Goal: Task Accomplishment & Management: Manage account settings

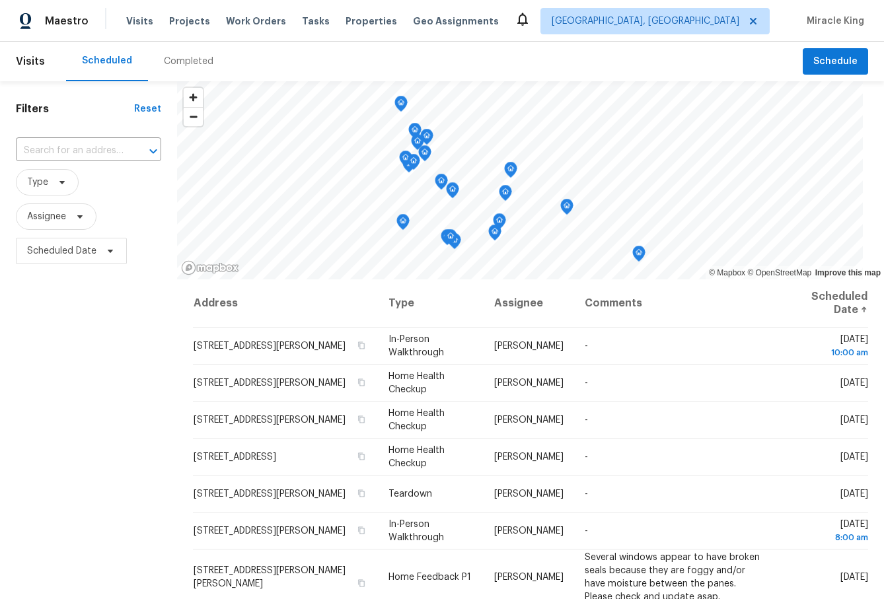
click at [25, 64] on span "Visits" at bounding box center [30, 61] width 29 height 29
click at [36, 61] on span "Visits" at bounding box center [30, 61] width 29 height 29
click at [92, 149] on input "text" at bounding box center [70, 151] width 108 height 20
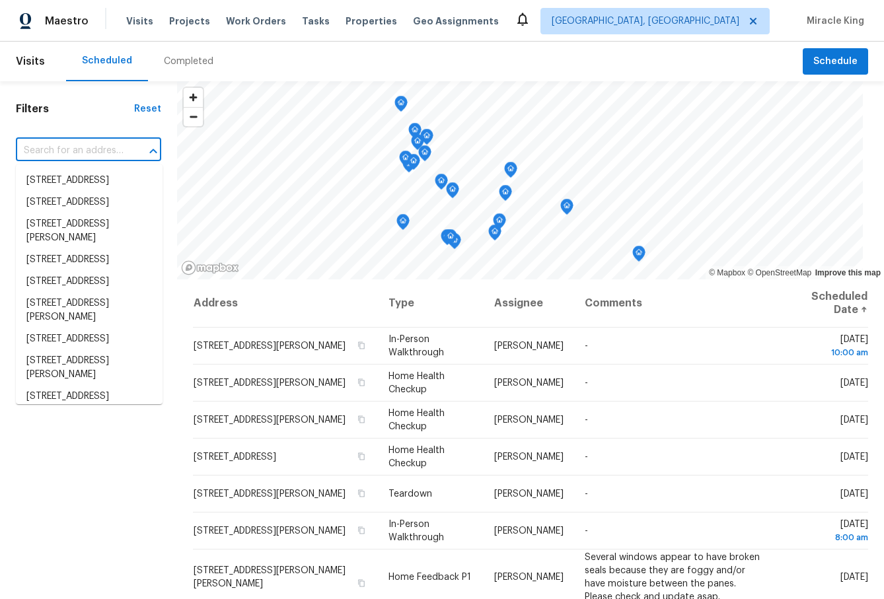
paste input "[STREET_ADDRESS]"
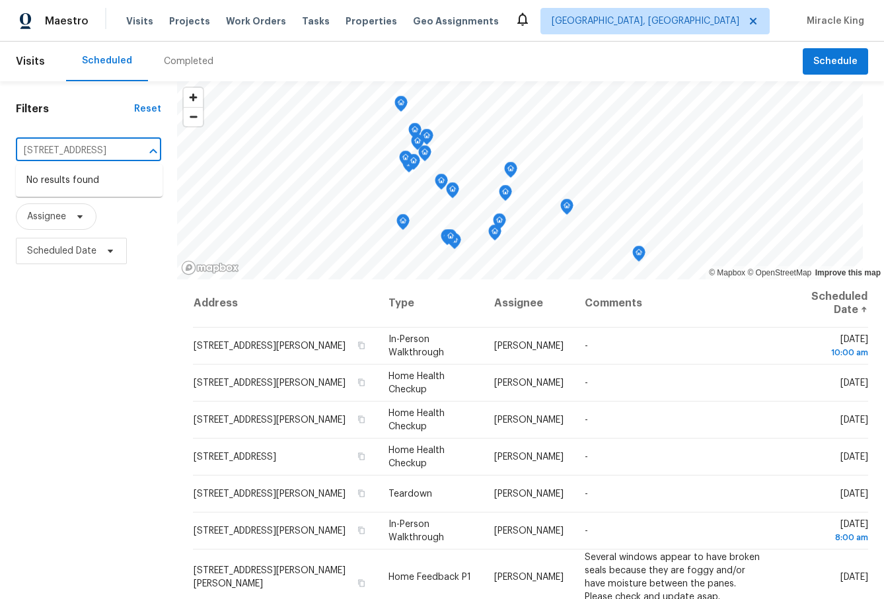
type input "[STREET_ADDRESS]"
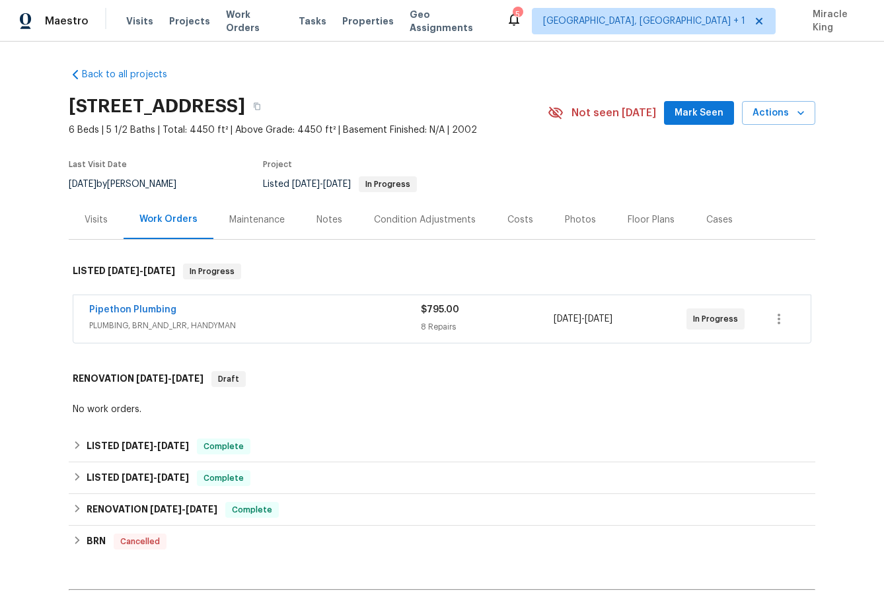
click at [90, 213] on div "Visits" at bounding box center [96, 219] width 23 height 13
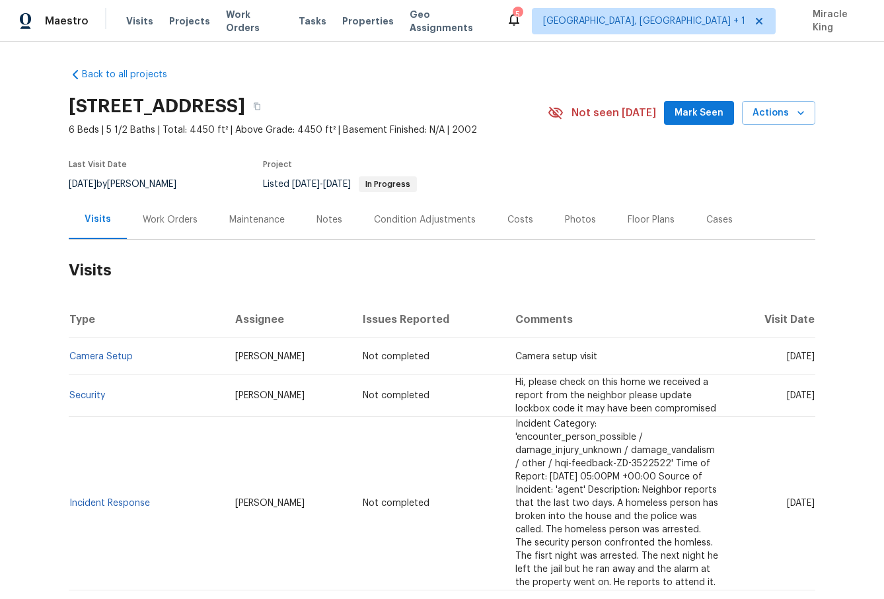
click at [515, 398] on span "Hi, please check on this home we received a report from the neighbor please upd…" at bounding box center [615, 396] width 201 height 36
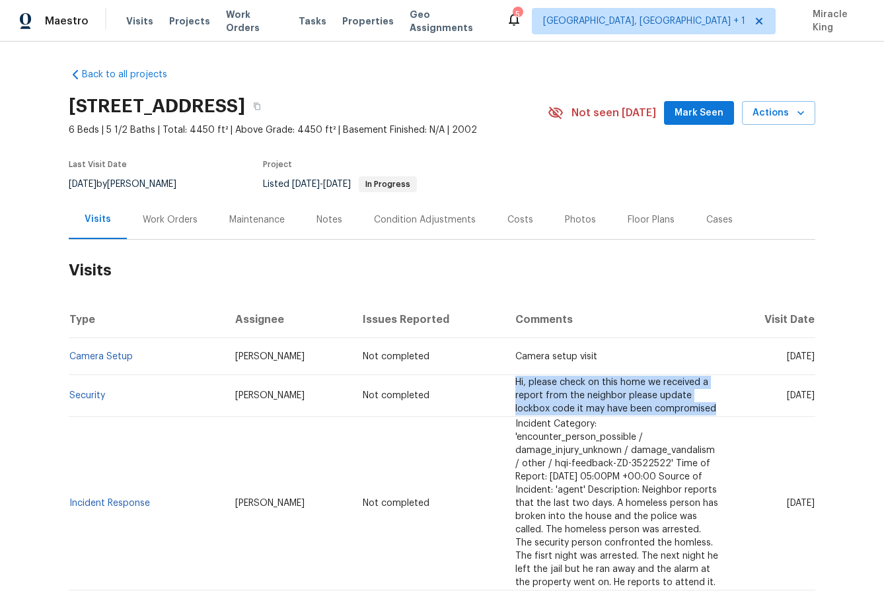
click at [515, 398] on span "Hi, please check on this home we received a report from the neighbor please upd…" at bounding box center [615, 396] width 201 height 36
